Goal: Task Accomplishment & Management: Manage account settings

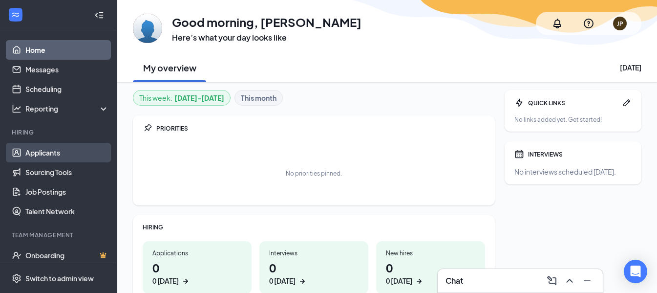
click at [29, 150] on link "Applicants" at bounding box center [67, 153] width 84 height 20
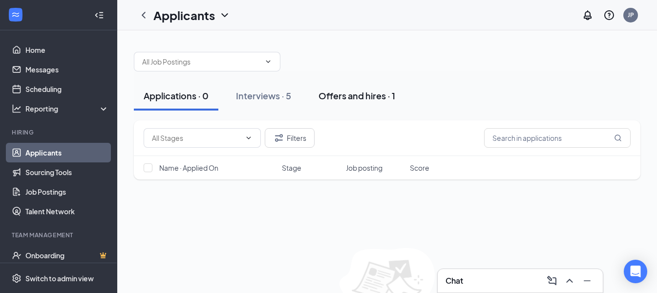
click at [366, 98] on div "Offers and hires · 1" at bounding box center [356, 95] width 77 height 12
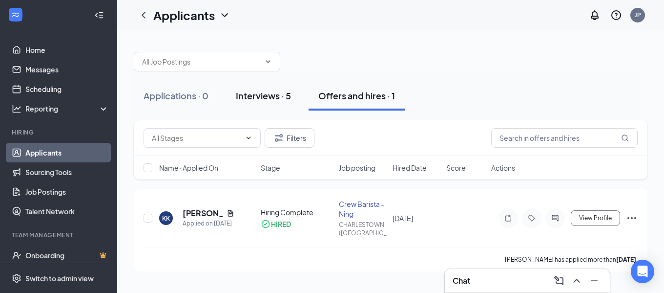
click at [268, 94] on div "Interviews · 5" at bounding box center [263, 95] width 55 height 12
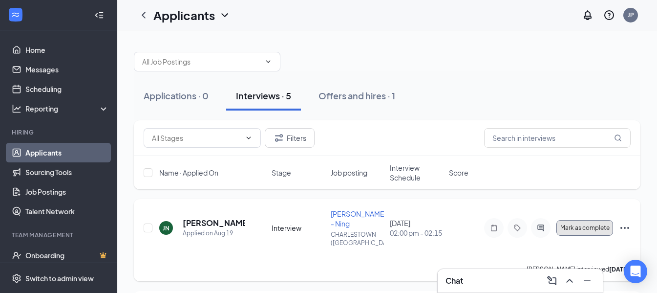
click at [570, 231] on button "Mark as complete" at bounding box center [584, 228] width 57 height 16
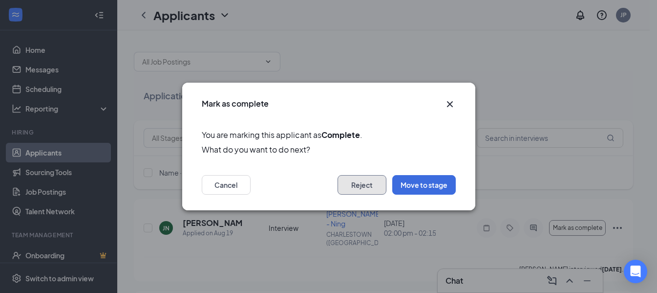
click at [368, 183] on button "Reject" at bounding box center [361, 185] width 49 height 20
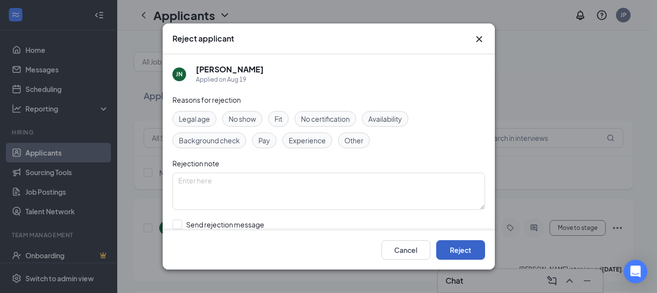
click at [462, 248] on button "Reject" at bounding box center [460, 250] width 49 height 20
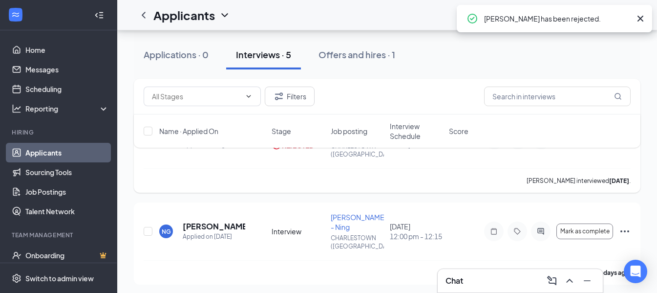
scroll to position [98, 0]
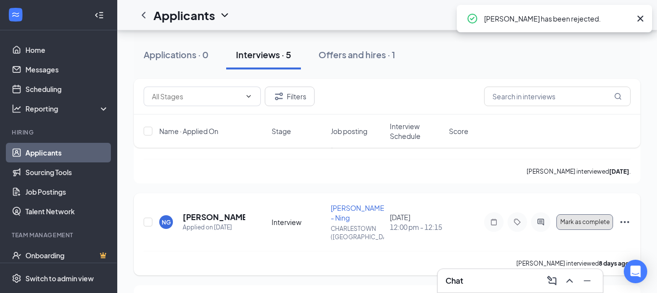
click at [575, 221] on span "Mark as complete" at bounding box center [584, 221] width 49 height 7
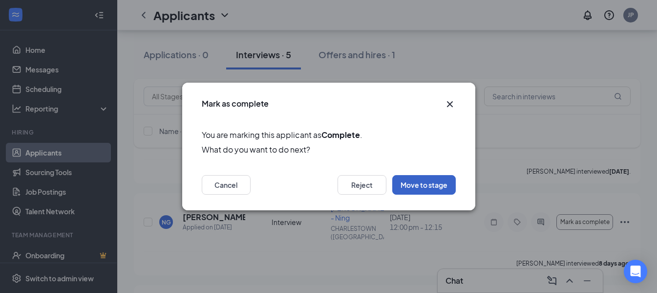
click at [419, 187] on button "Move to stage" at bounding box center [423, 185] width 63 height 20
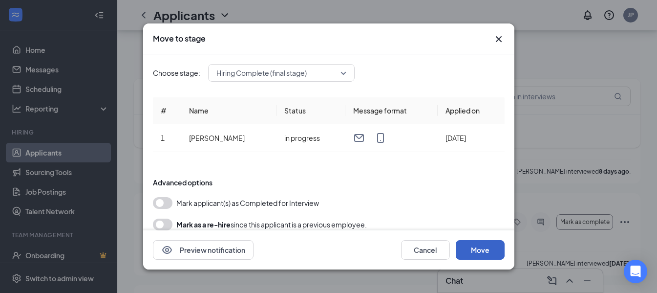
click at [494, 254] on button "Move" at bounding box center [480, 250] width 49 height 20
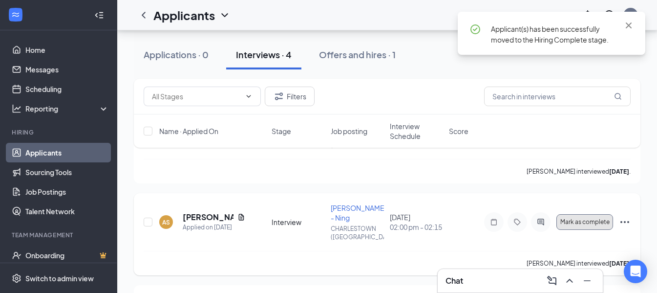
click at [585, 225] on button "Mark as complete" at bounding box center [584, 222] width 57 height 16
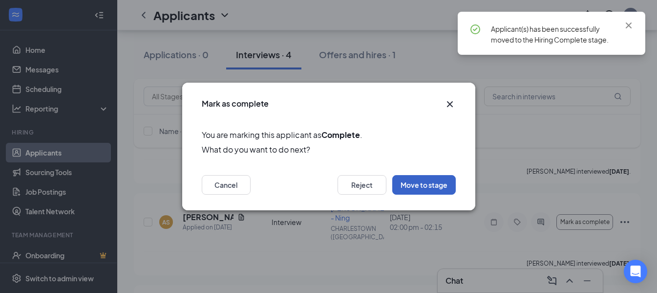
click at [433, 187] on button "Move to stage" at bounding box center [423, 185] width 63 height 20
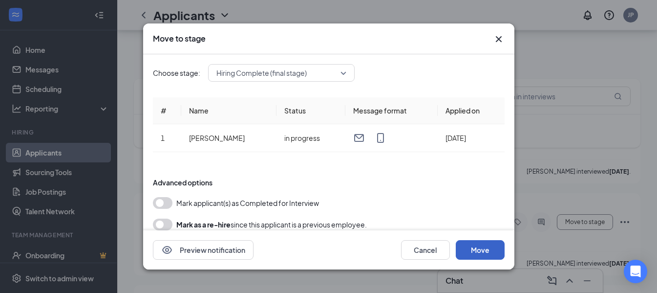
click at [472, 248] on button "Move" at bounding box center [480, 250] width 49 height 20
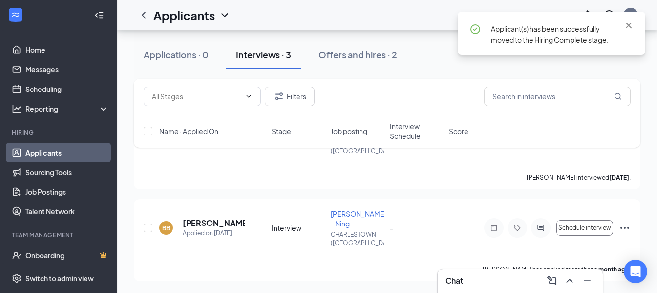
scroll to position [92, 0]
click at [604, 229] on span "Schedule interview" at bounding box center [584, 227] width 53 height 7
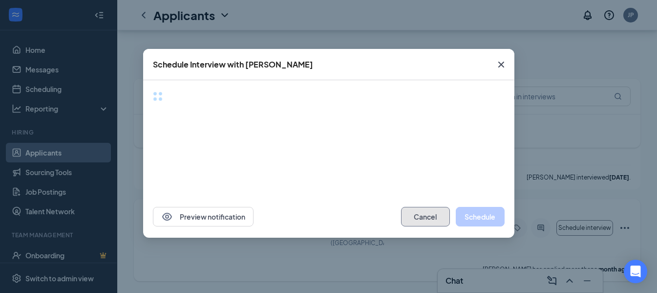
click at [436, 218] on button "Cancel" at bounding box center [425, 217] width 49 height 20
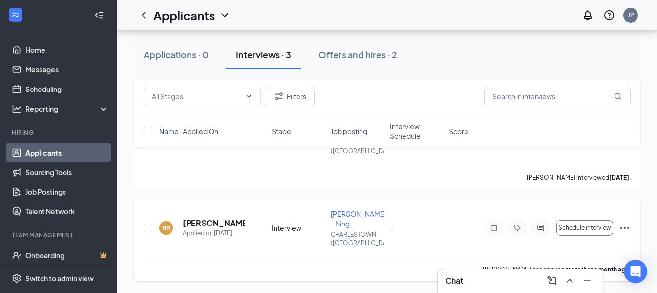
click at [625, 230] on icon "Ellipses" at bounding box center [625, 228] width 12 height 12
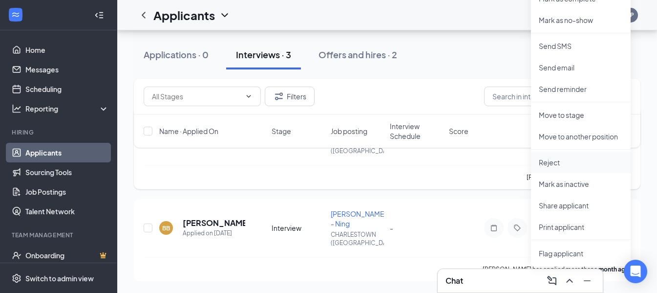
click at [548, 160] on p "Reject" at bounding box center [581, 162] width 84 height 10
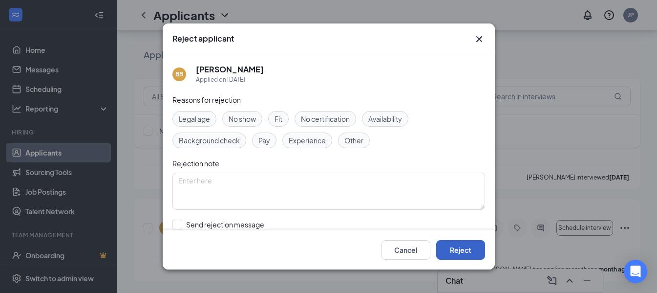
click at [466, 252] on button "Reject" at bounding box center [460, 250] width 49 height 20
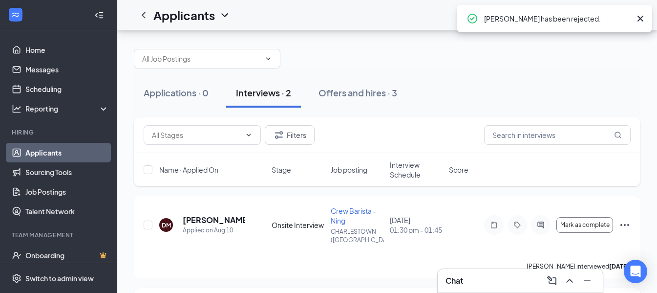
scroll to position [0, 0]
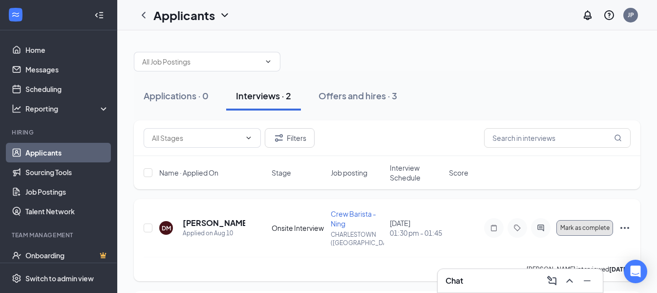
click at [581, 227] on span "Mark as complete" at bounding box center [584, 227] width 49 height 7
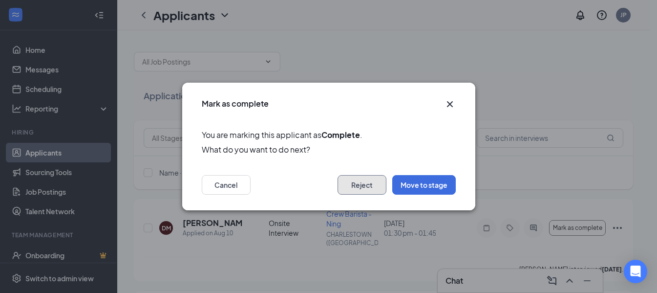
click at [375, 184] on button "Reject" at bounding box center [361, 185] width 49 height 20
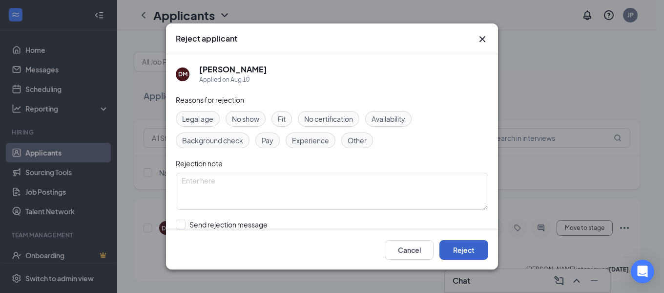
click at [461, 248] on button "Reject" at bounding box center [464, 250] width 49 height 20
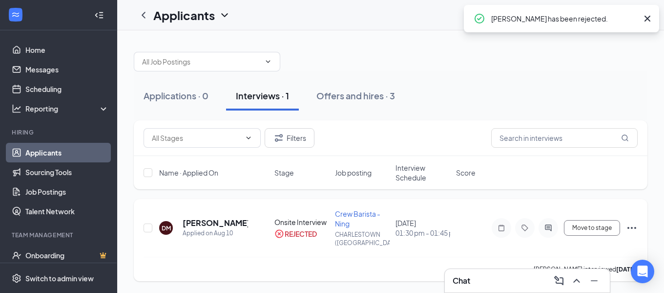
click at [627, 229] on icon "Ellipses" at bounding box center [632, 228] width 12 height 12
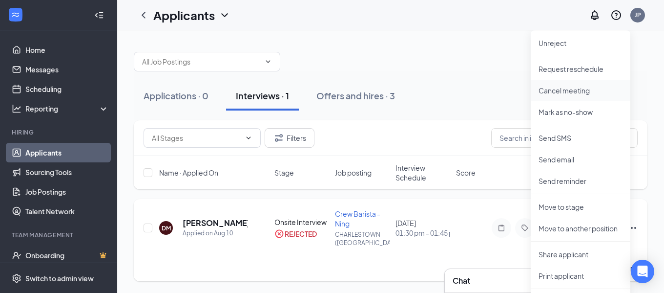
click at [544, 87] on p "Cancel meeting" at bounding box center [581, 90] width 84 height 10
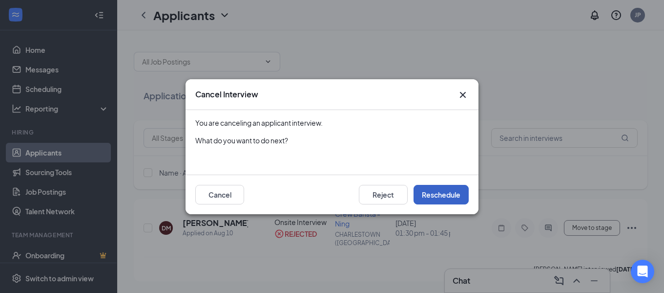
click at [457, 194] on button "Reschedule" at bounding box center [441, 195] width 55 height 20
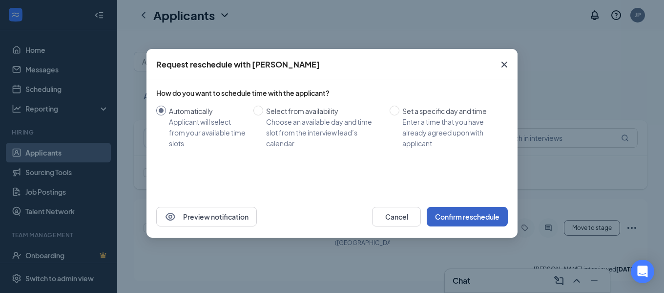
click at [484, 222] on button "Confirm reschedule" at bounding box center [467, 217] width 81 height 20
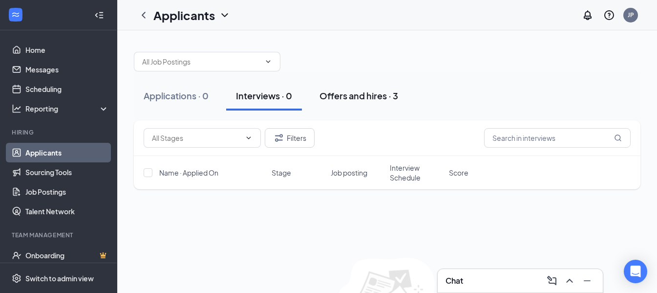
click at [336, 93] on div "Offers and hires · 3" at bounding box center [358, 95] width 79 height 12
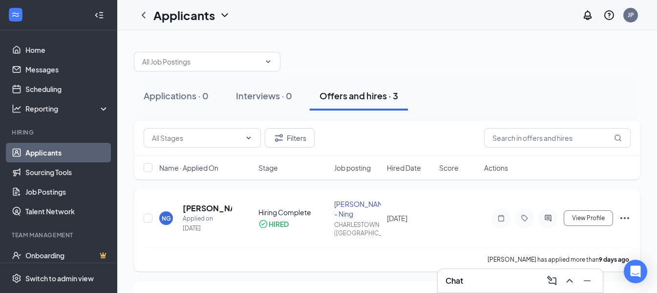
click at [623, 215] on icon "Ellipses" at bounding box center [625, 218] width 12 height 12
click at [569, 241] on p "[PERSON_NAME] not hired" at bounding box center [581, 243] width 84 height 20
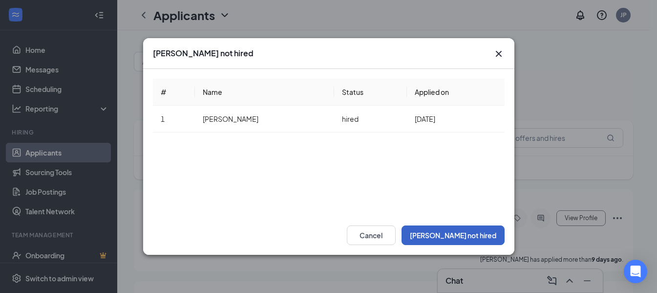
click at [484, 234] on button "[PERSON_NAME] not hired" at bounding box center [452, 235] width 103 height 20
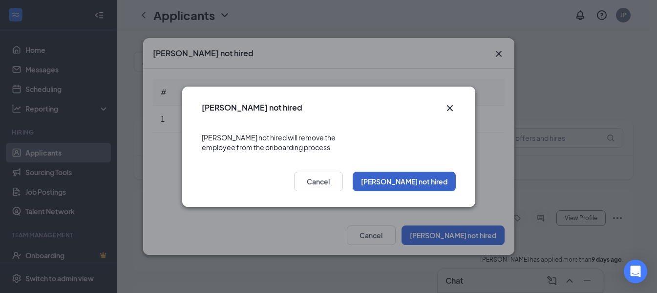
click at [438, 182] on button "[PERSON_NAME] not hired" at bounding box center [404, 181] width 103 height 20
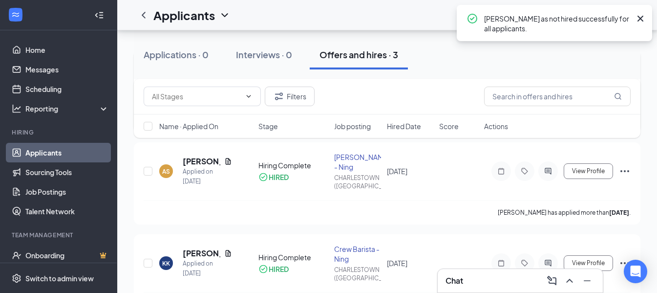
scroll to position [147, 0]
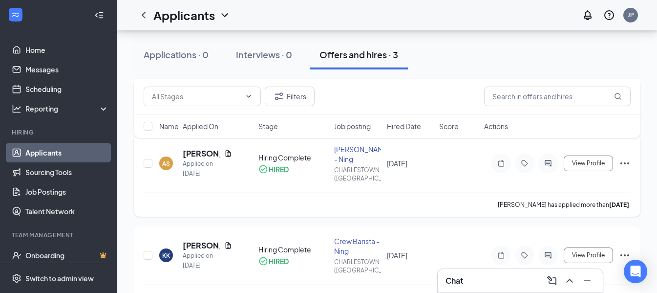
click at [623, 163] on icon "Ellipses" at bounding box center [625, 163] width 12 height 12
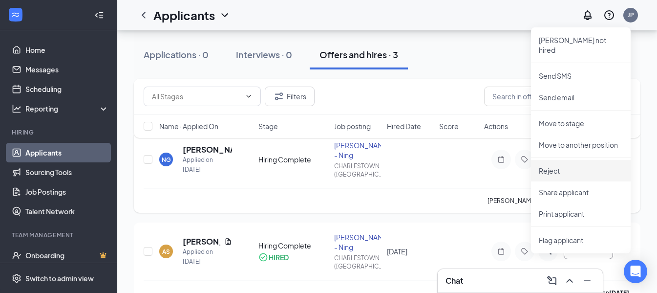
scroll to position [49, 0]
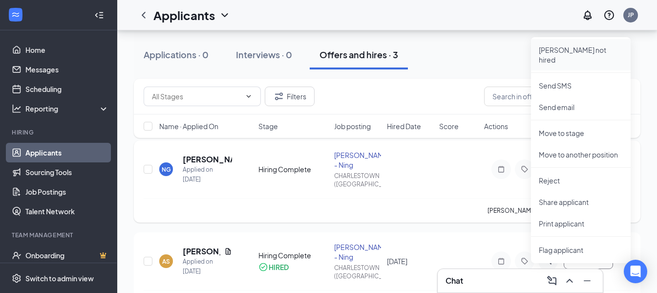
click at [569, 51] on p "[PERSON_NAME] not hired" at bounding box center [581, 55] width 84 height 20
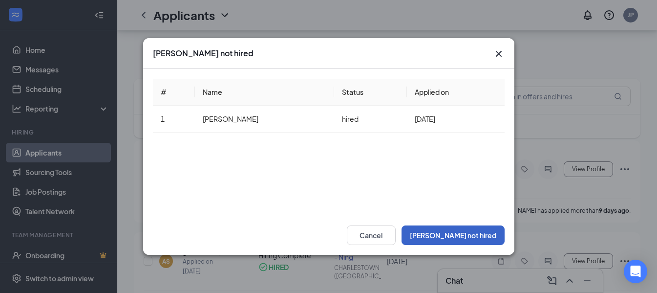
click at [473, 233] on button "[PERSON_NAME] not hired" at bounding box center [452, 235] width 103 height 20
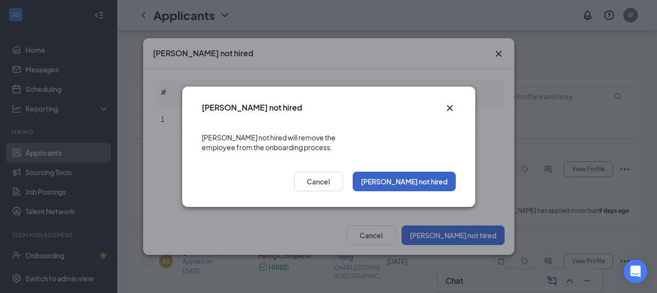
click at [437, 171] on button "[PERSON_NAME] not hired" at bounding box center [404, 181] width 103 height 20
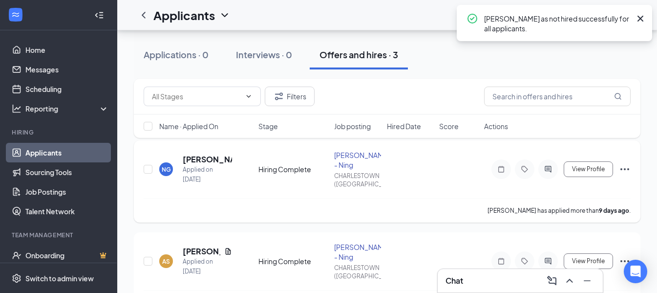
scroll to position [98, 0]
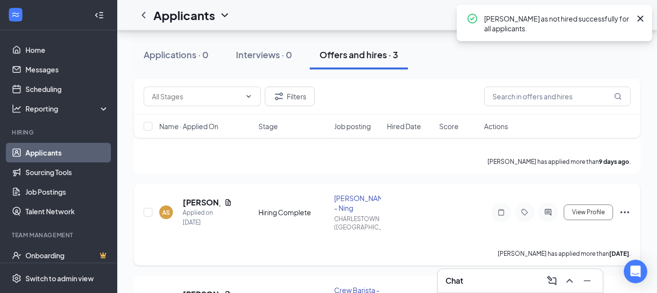
click at [622, 212] on icon "Ellipses" at bounding box center [624, 212] width 9 height 2
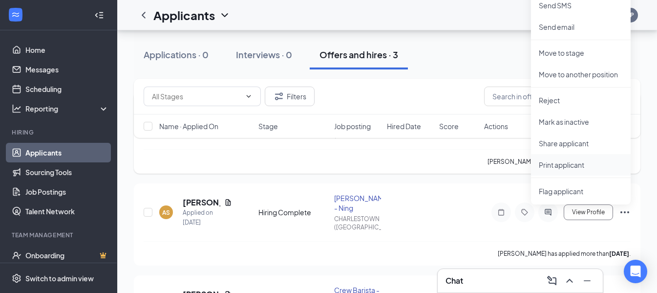
scroll to position [0, 0]
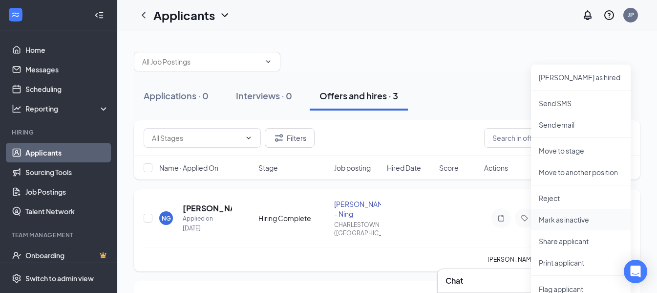
click at [568, 216] on p "Mark as inactive" at bounding box center [581, 219] width 84 height 10
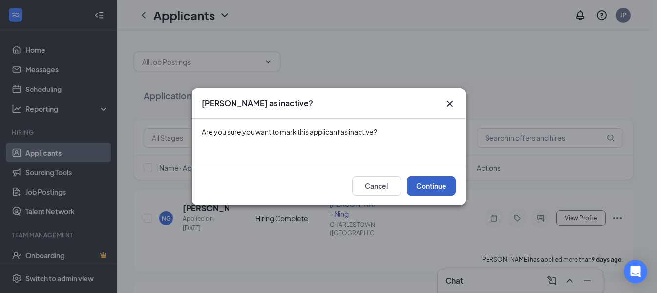
click at [441, 178] on button "Continue" at bounding box center [431, 186] width 49 height 20
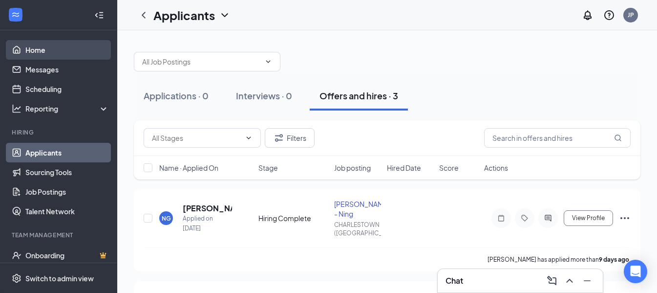
click at [46, 51] on link "Home" at bounding box center [67, 50] width 84 height 20
